Goal: Information Seeking & Learning: Learn about a topic

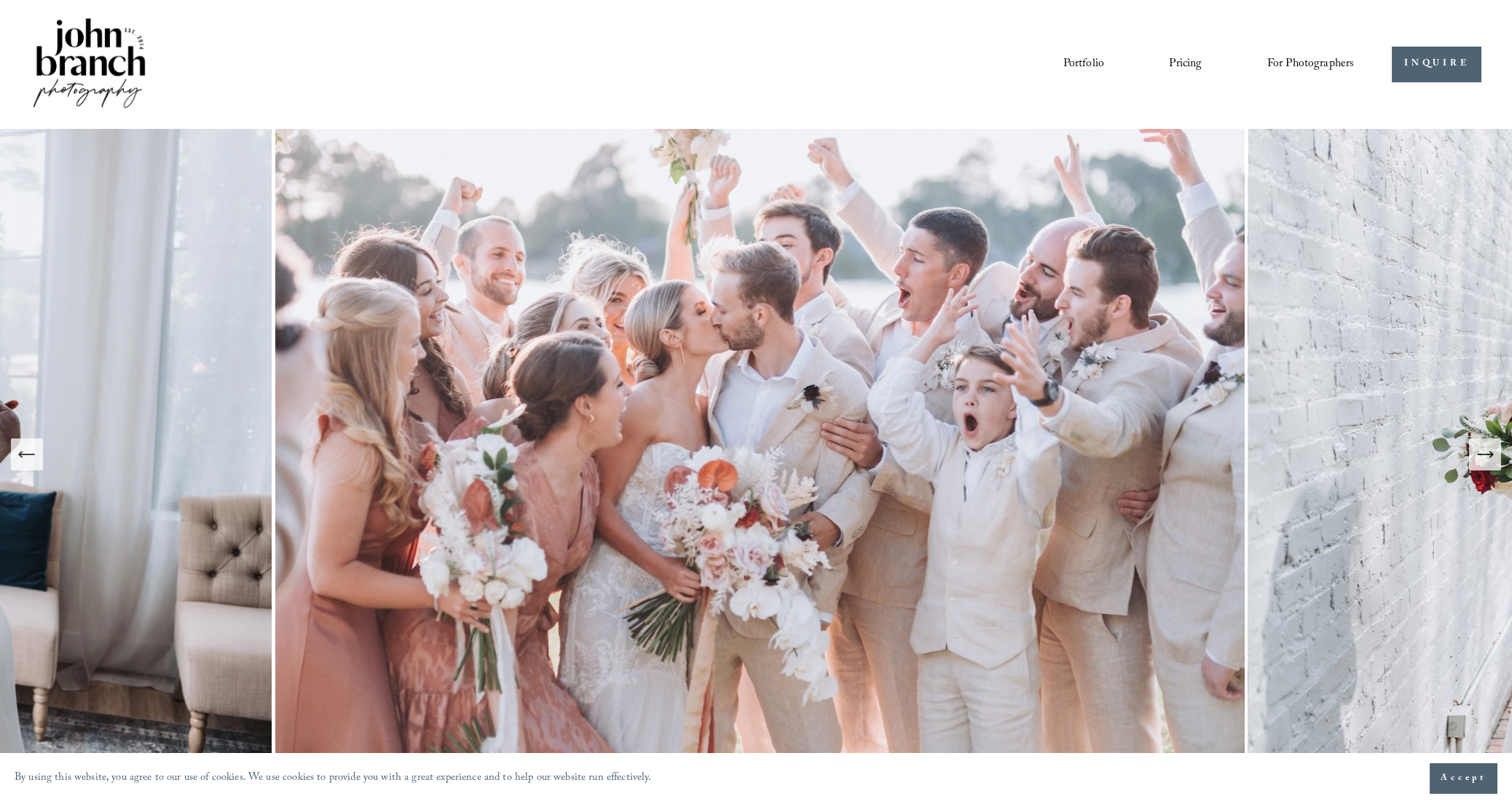
click at [1063, 67] on link "Portfolio" at bounding box center [1083, 63] width 41 height 25
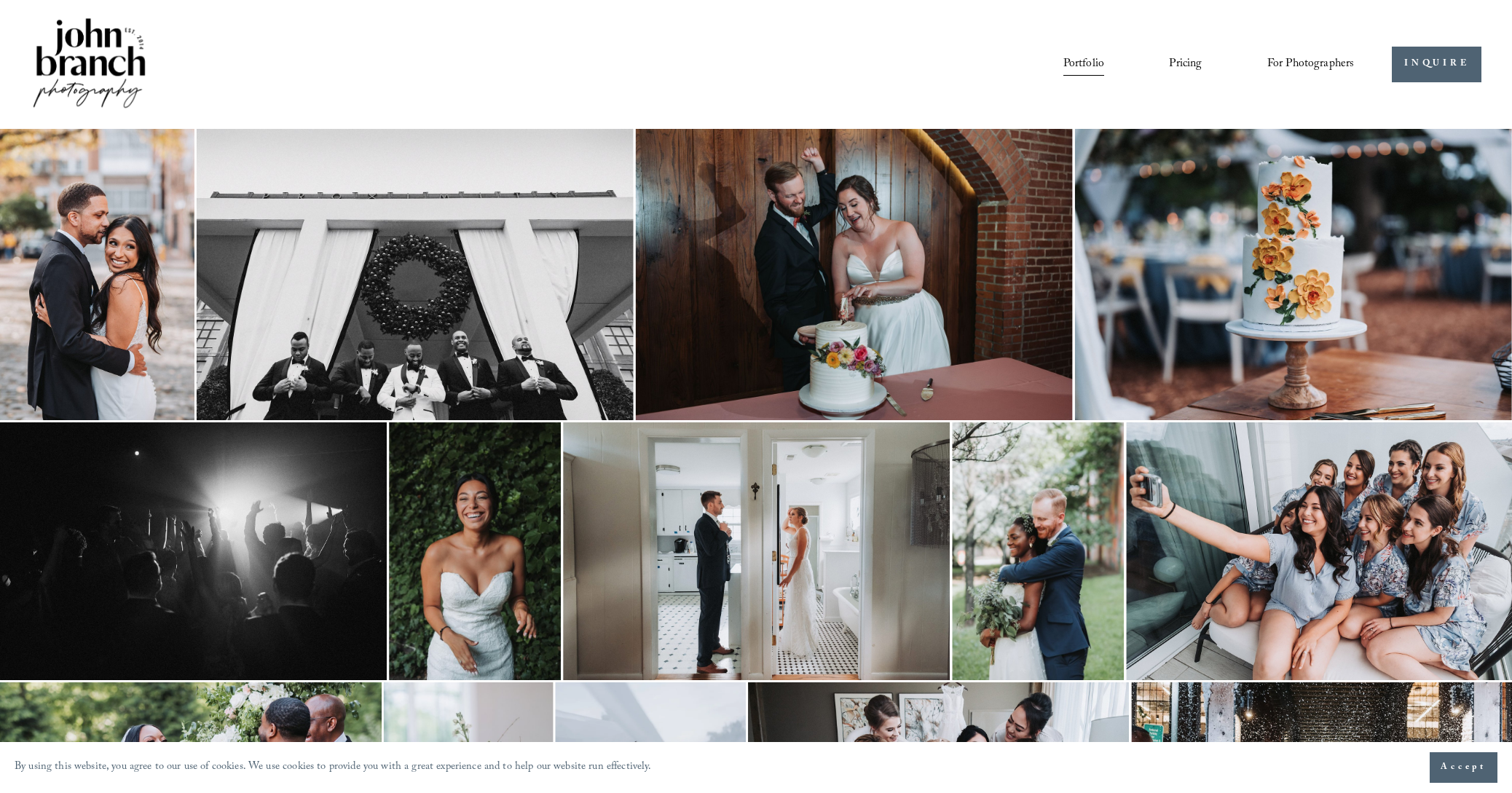
click at [1192, 67] on link "Pricing" at bounding box center [1185, 63] width 33 height 25
